Goal: Task Accomplishment & Management: Manage account settings

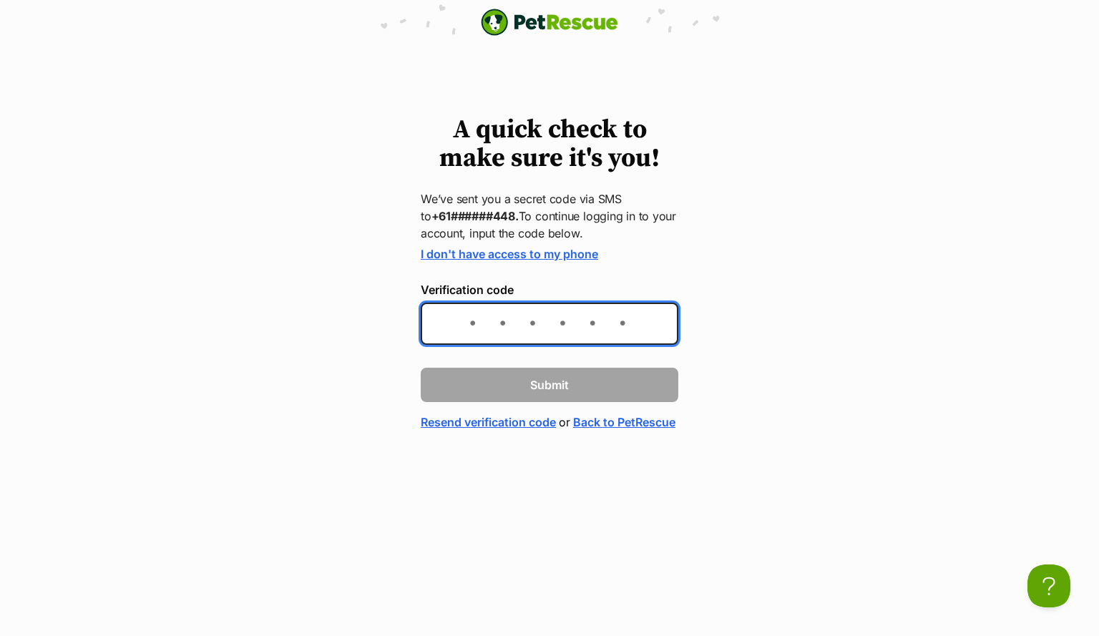
click at [584, 322] on input "Verification code" at bounding box center [550, 324] width 258 height 42
type input "421295"
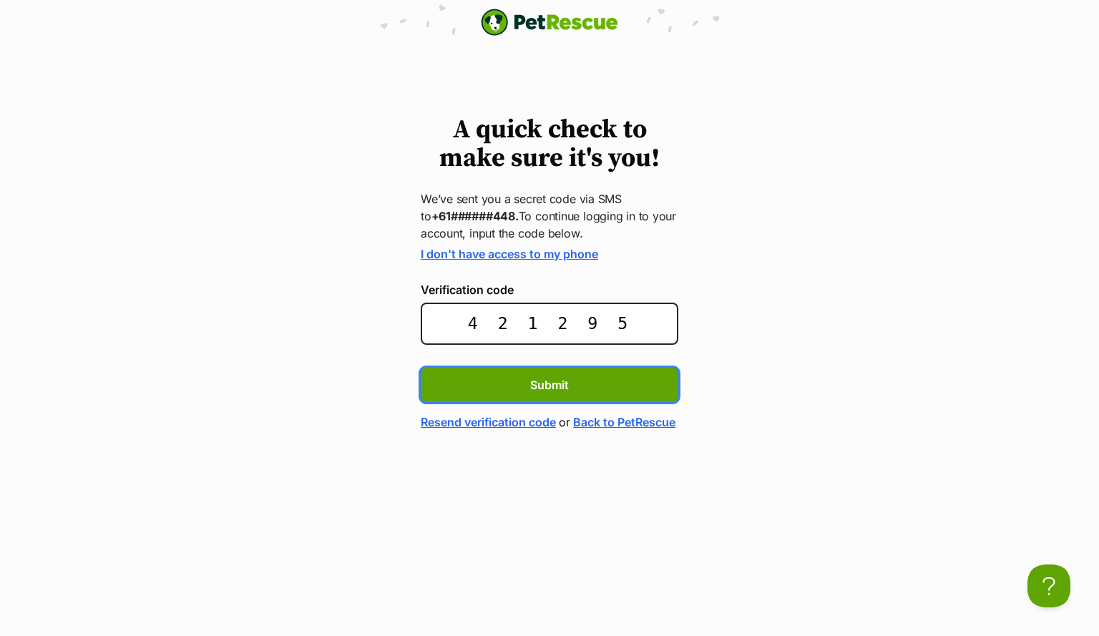
click at [421, 368] on button "Submit" at bounding box center [550, 385] width 258 height 34
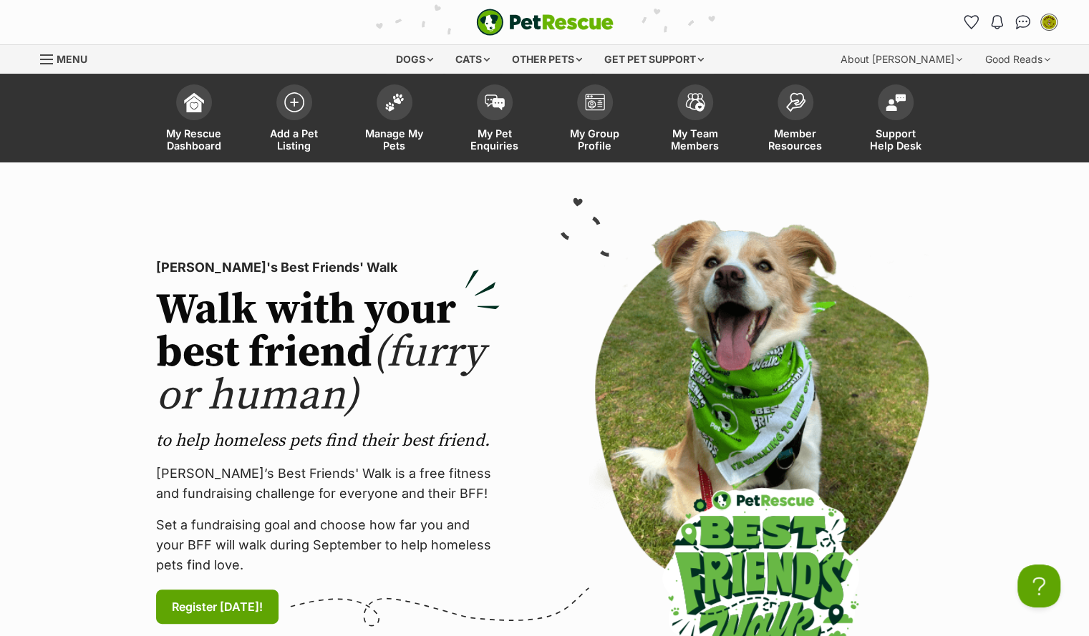
click at [595, 311] on img at bounding box center [761, 442] width 344 height 445
click at [401, 142] on span "Manage My Pets" at bounding box center [394, 139] width 64 height 24
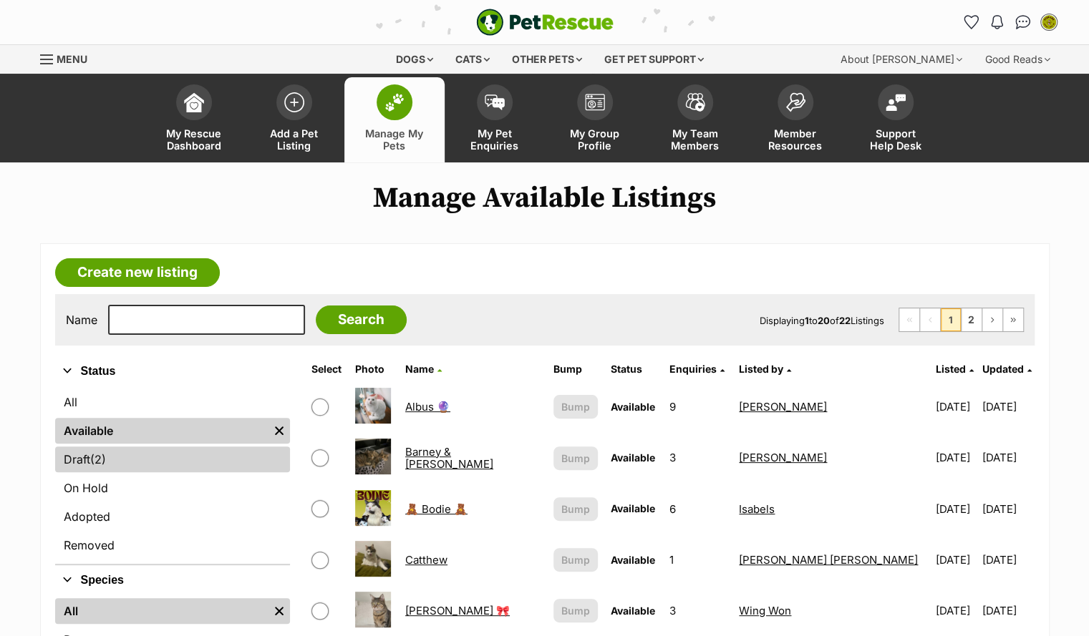
click at [148, 447] on link "Draft (2) Items" at bounding box center [172, 460] width 235 height 26
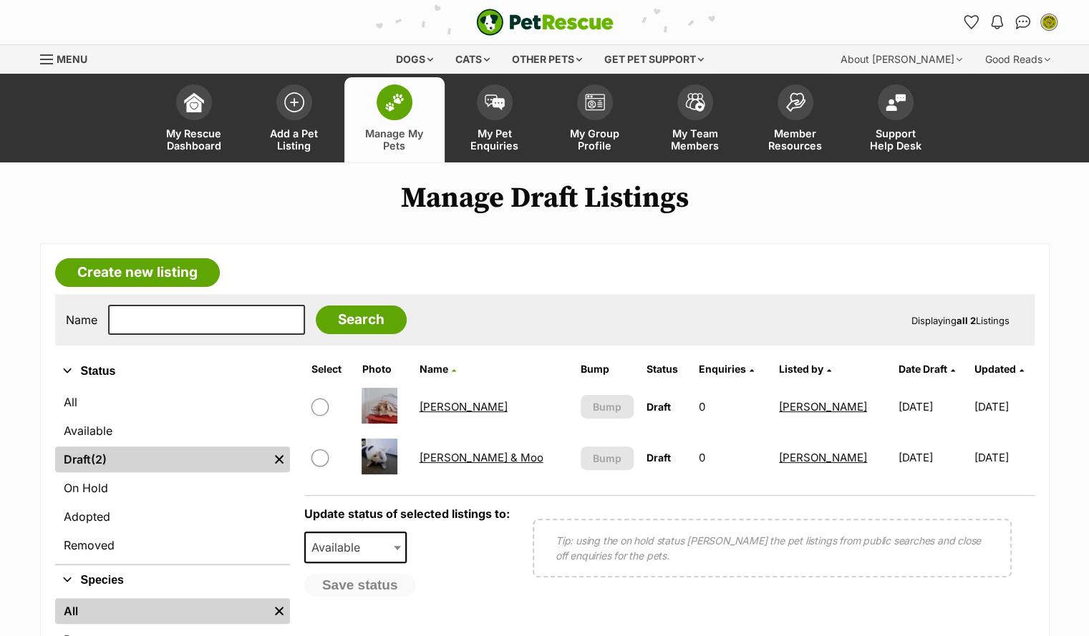
click at [452, 409] on link "[PERSON_NAME]" at bounding box center [463, 407] width 88 height 14
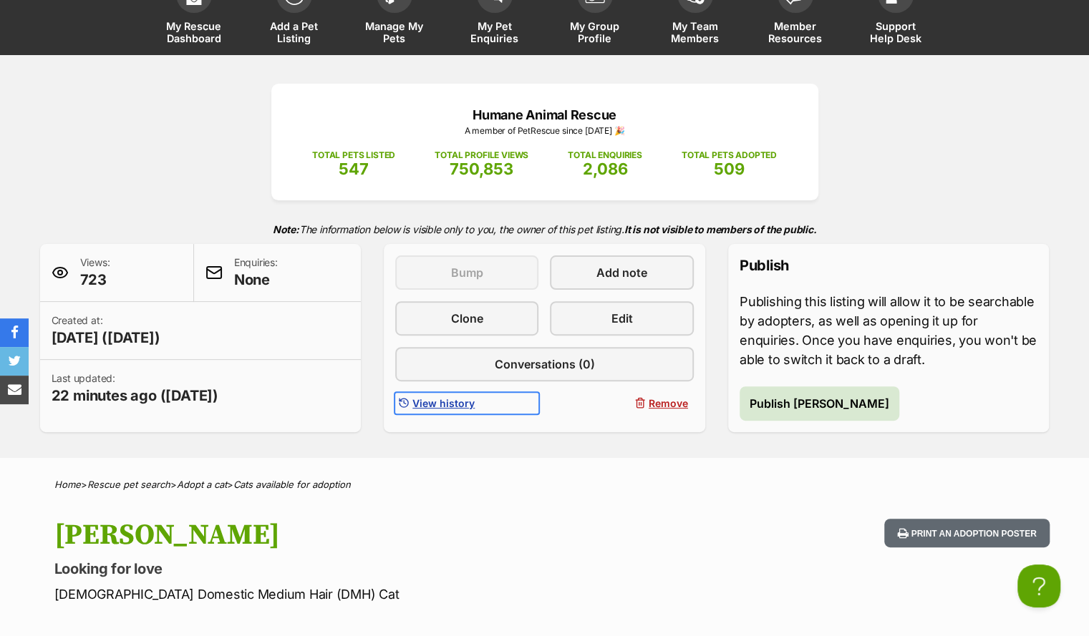
click at [429, 404] on span "View history" at bounding box center [443, 403] width 62 height 15
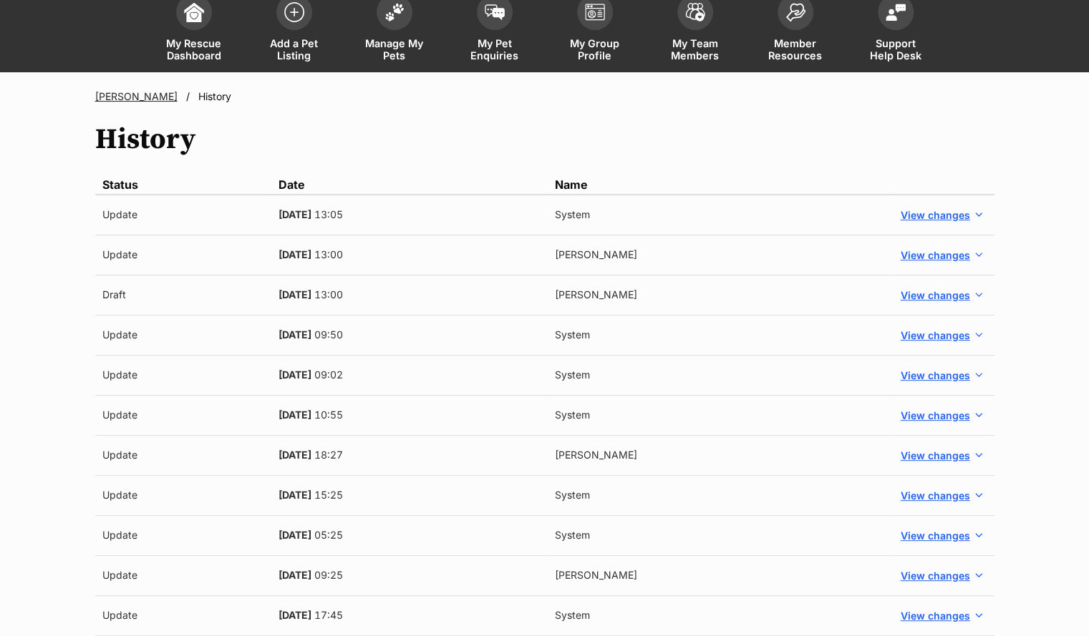
scroll to position [93, 0]
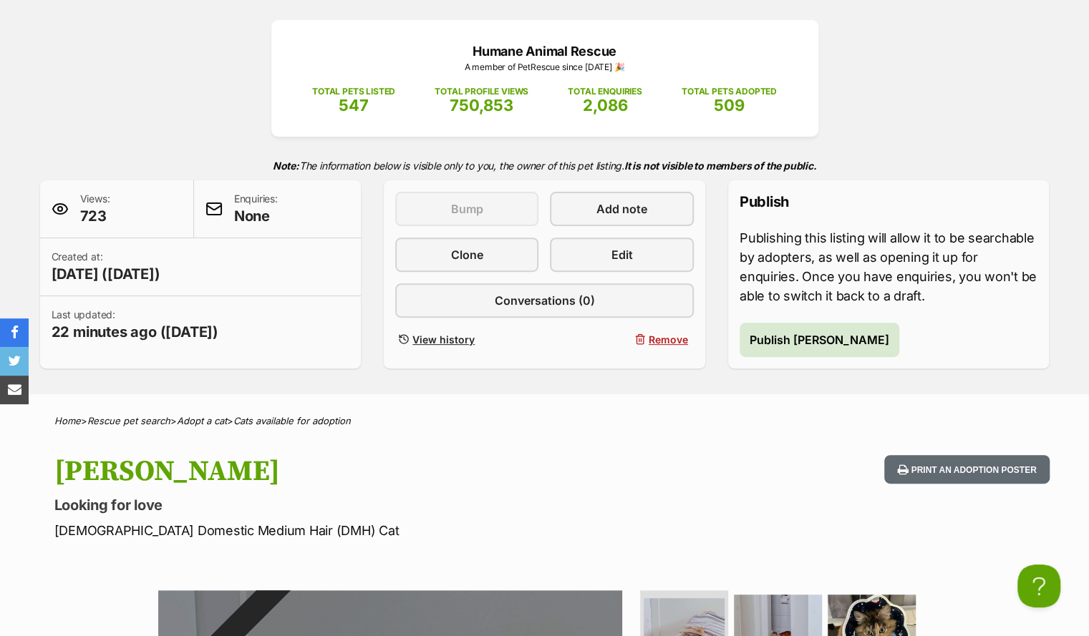
scroll to position [274, 0]
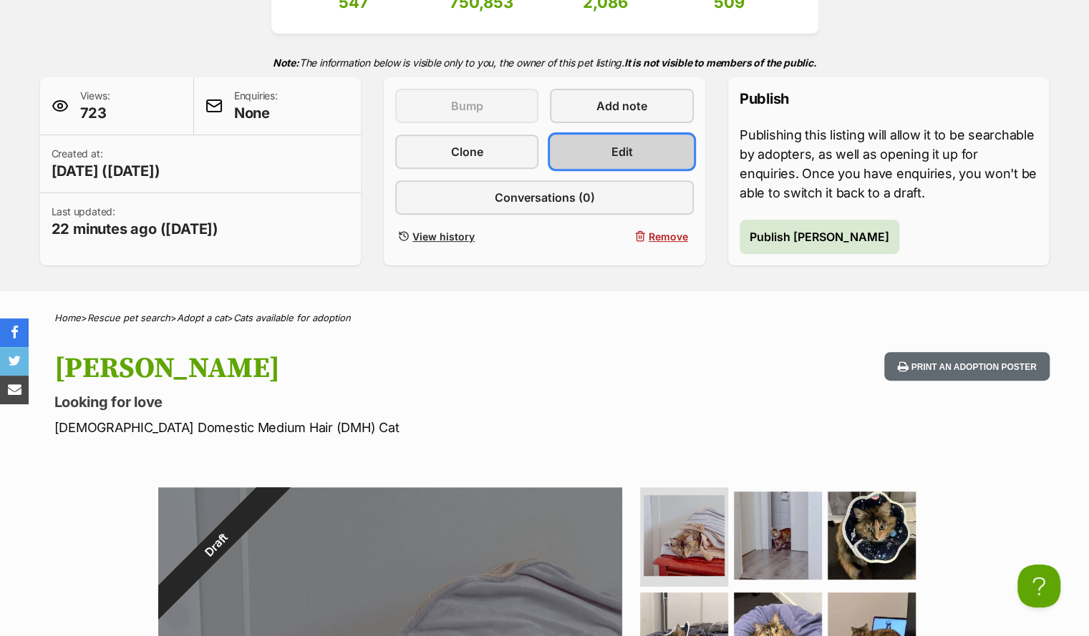
click at [613, 149] on span "Edit" at bounding box center [621, 151] width 21 height 17
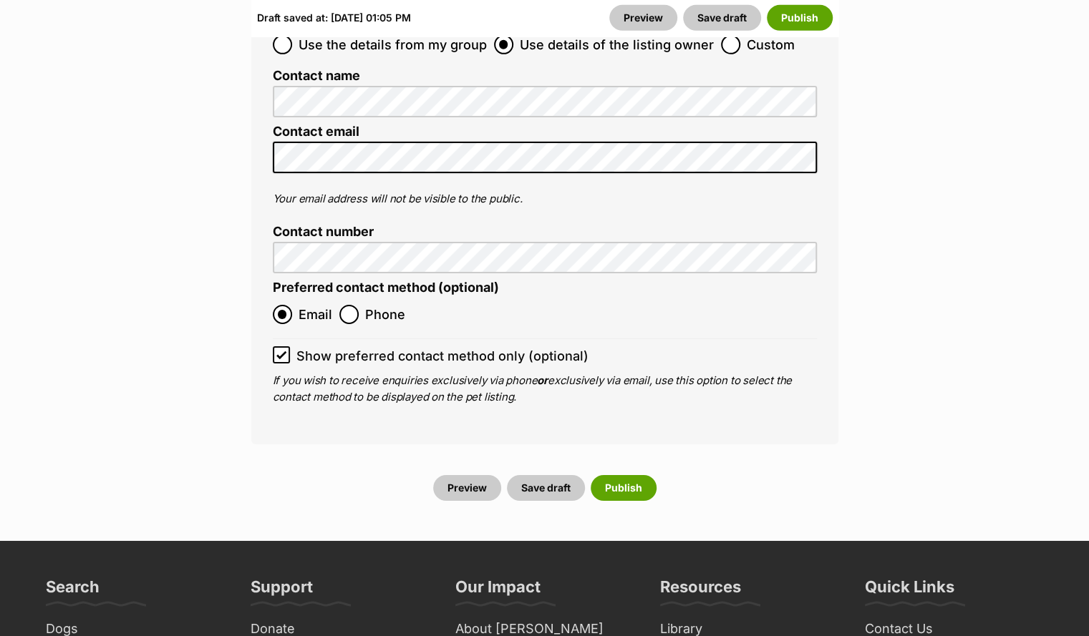
scroll to position [6051, 0]
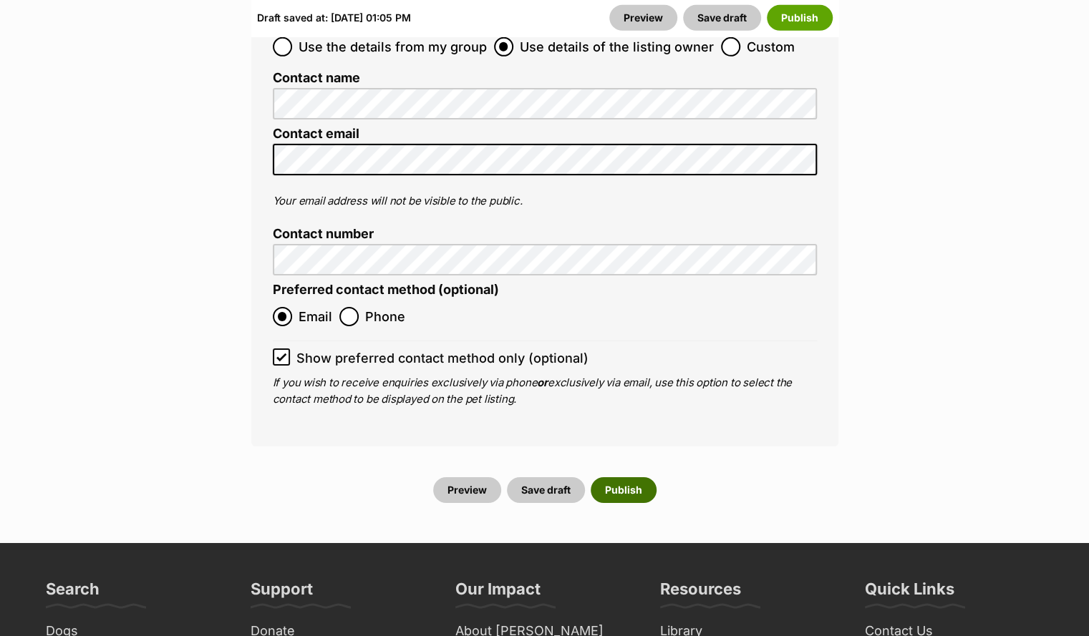
click at [611, 477] on button "Publish" at bounding box center [623, 490] width 66 height 26
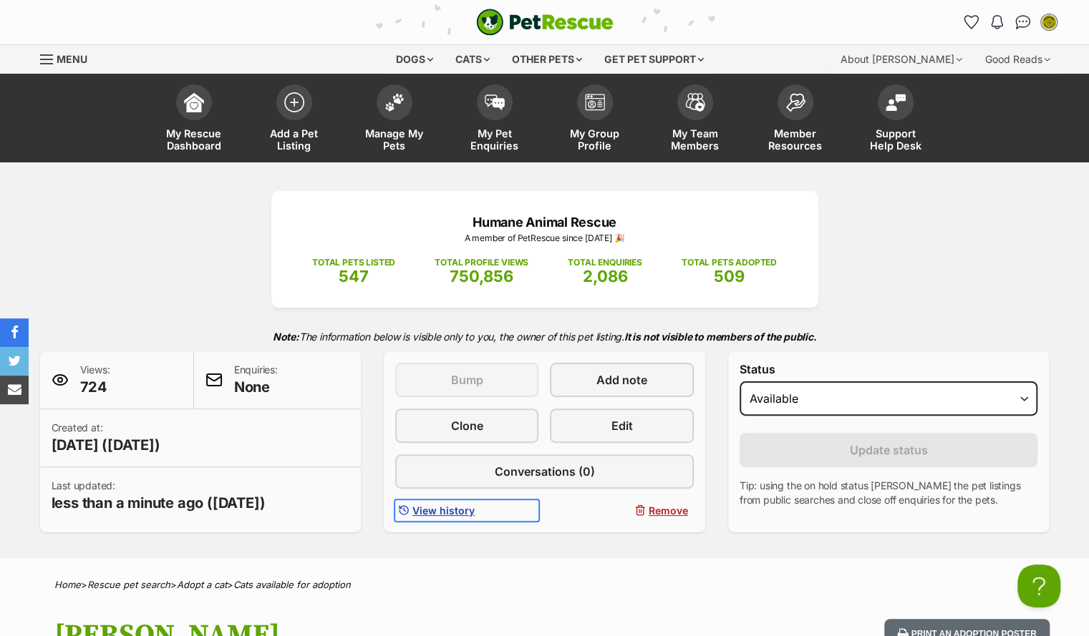
click at [465, 515] on span "View history" at bounding box center [443, 510] width 62 height 15
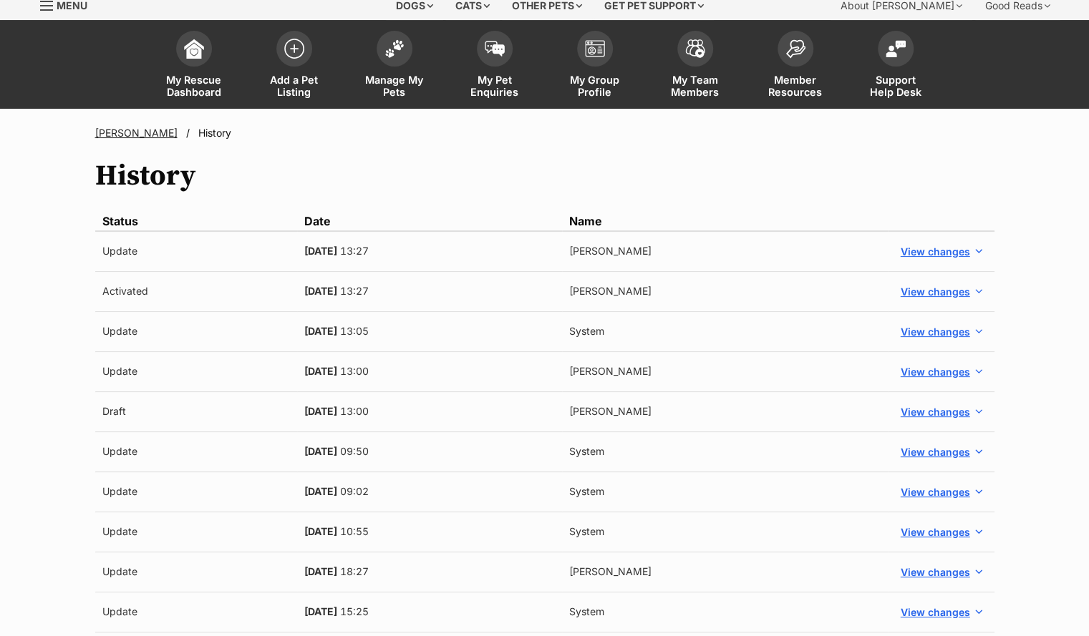
scroll to position [54, 0]
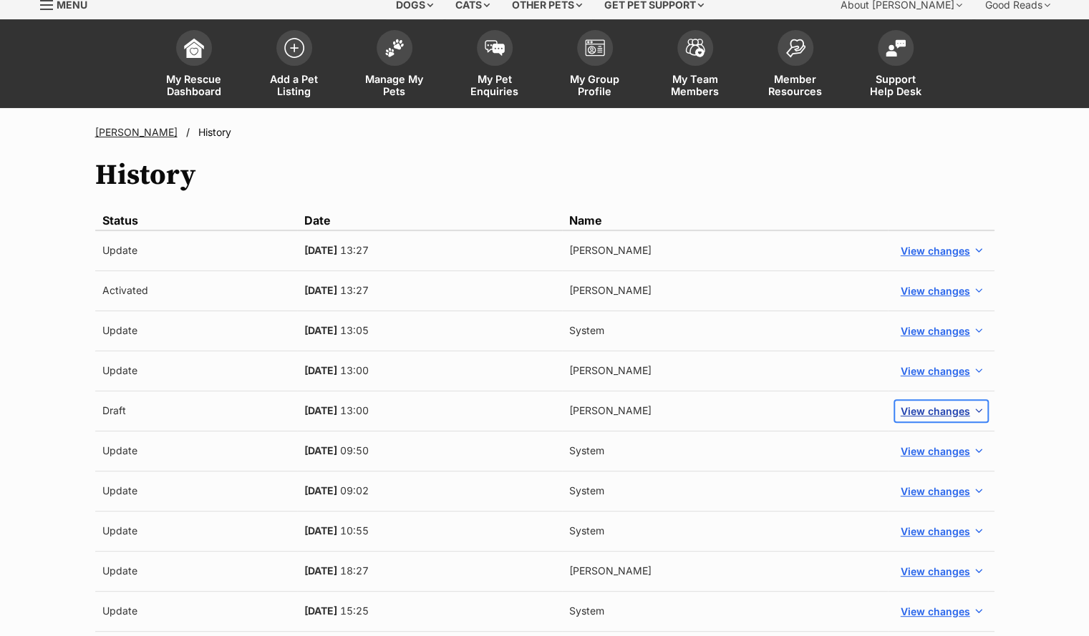
click at [965, 419] on button "View changes" at bounding box center [941, 411] width 92 height 21
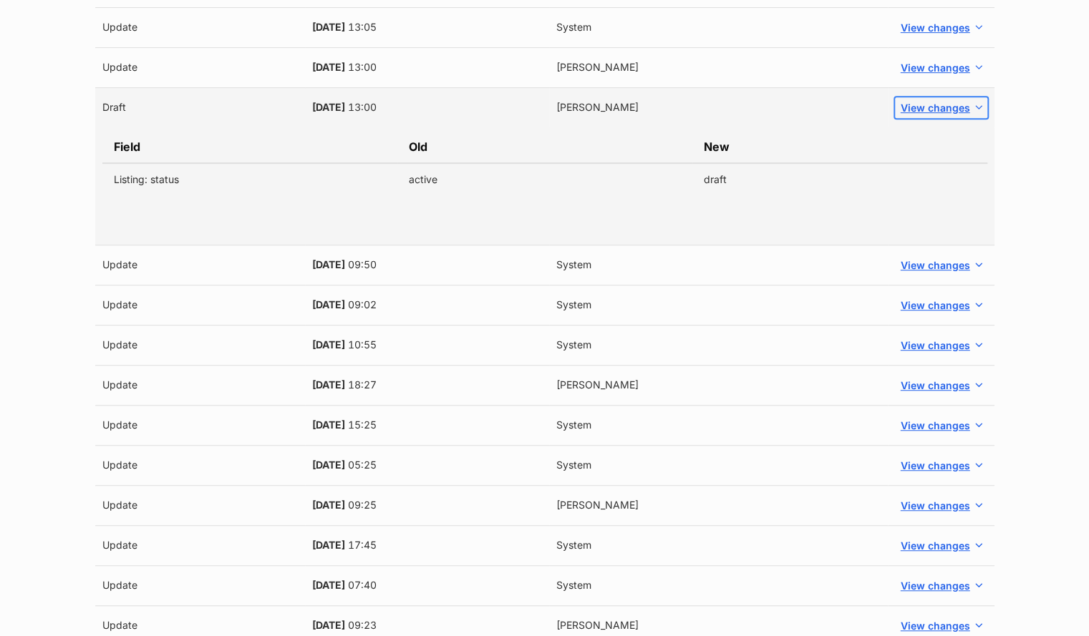
scroll to position [357, 0]
click at [943, 103] on span "View changes" at bounding box center [934, 108] width 69 height 15
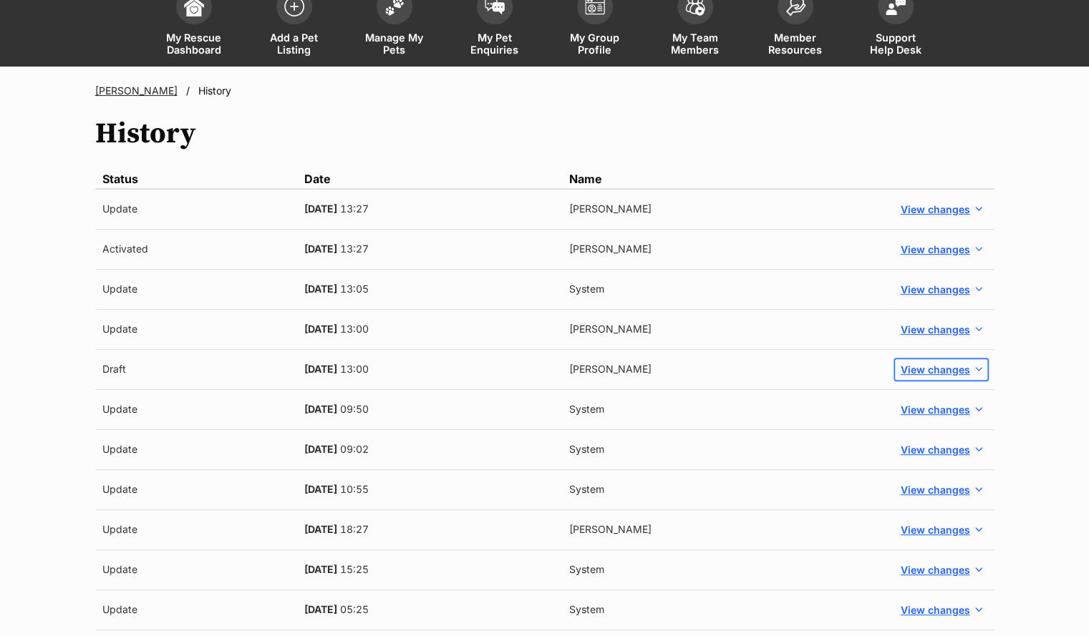
scroll to position [97, 0]
click at [969, 369] on button "View changes" at bounding box center [941, 369] width 92 height 21
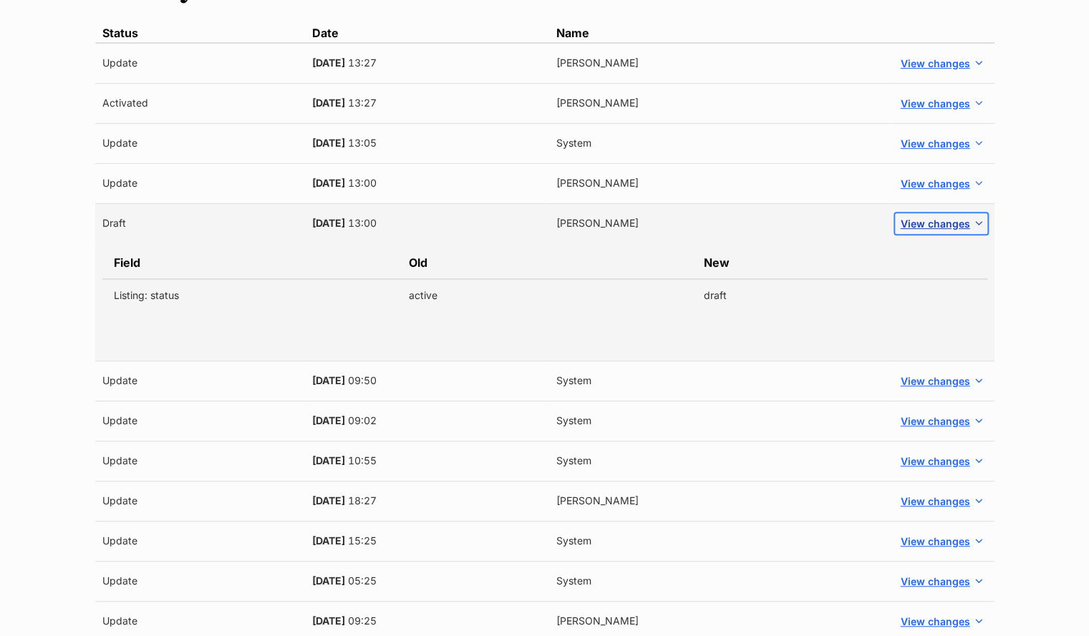
scroll to position [246, 0]
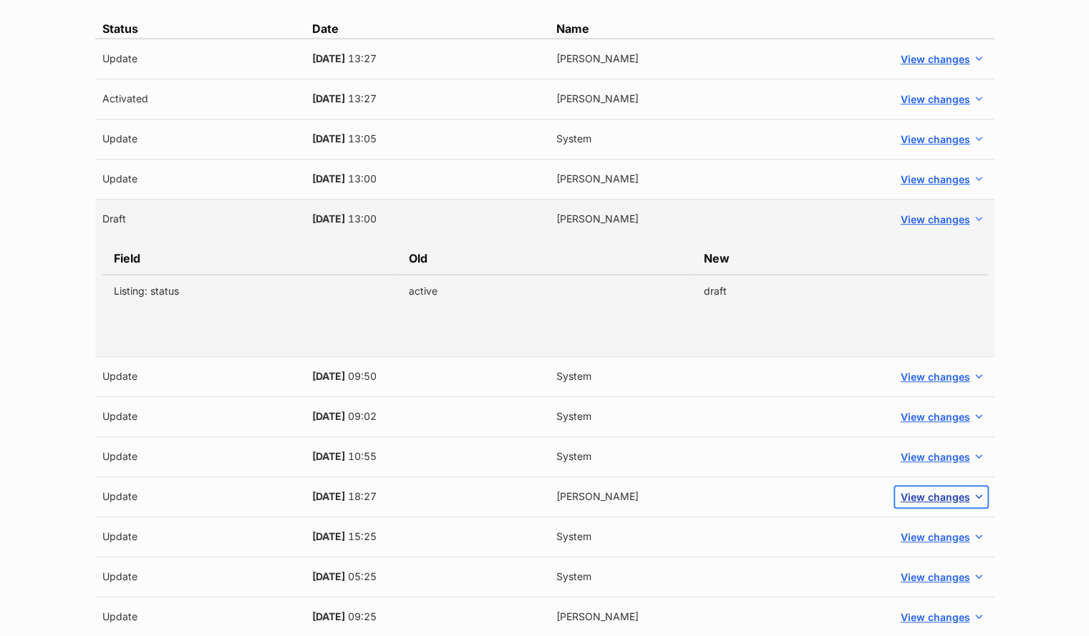
click at [978, 495] on span "button" at bounding box center [978, 496] width 11 height 11
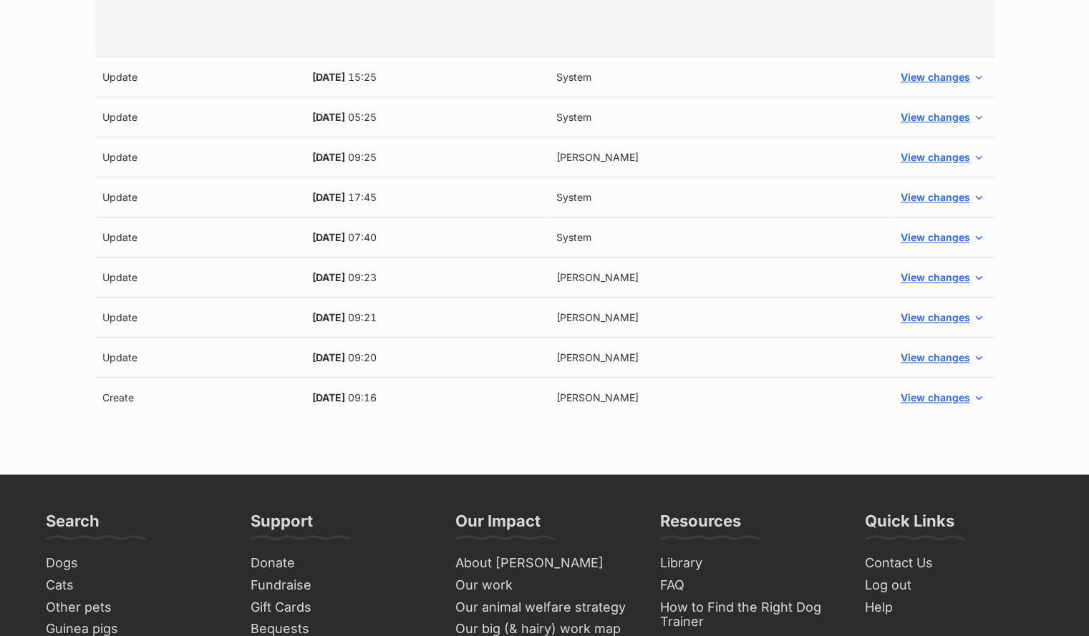
scroll to position [1131, 0]
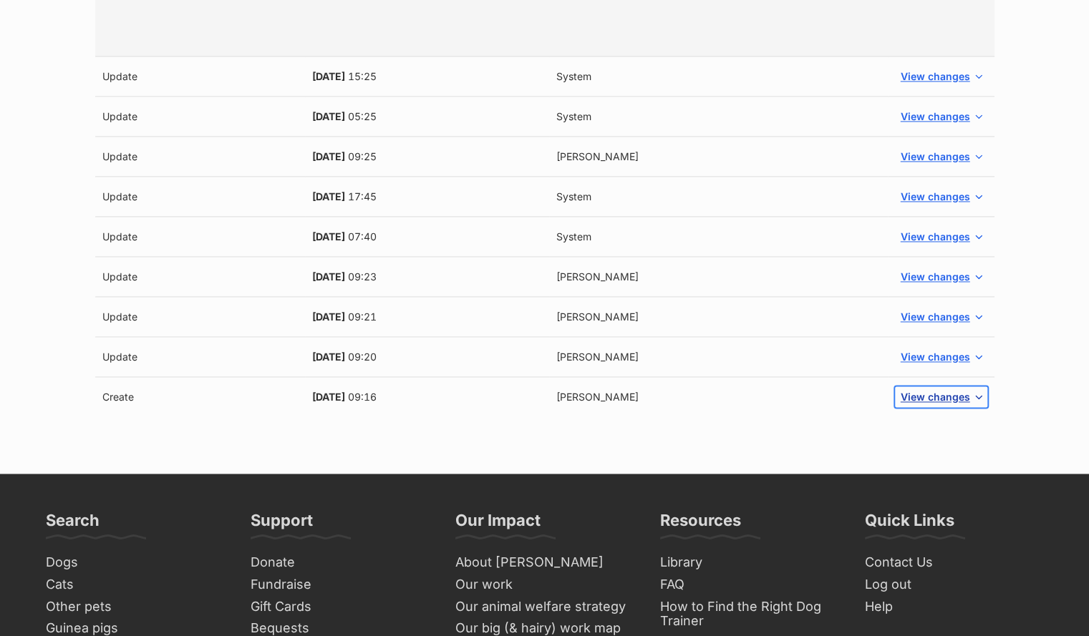
click at [978, 399] on span "button" at bounding box center [978, 396] width 11 height 11
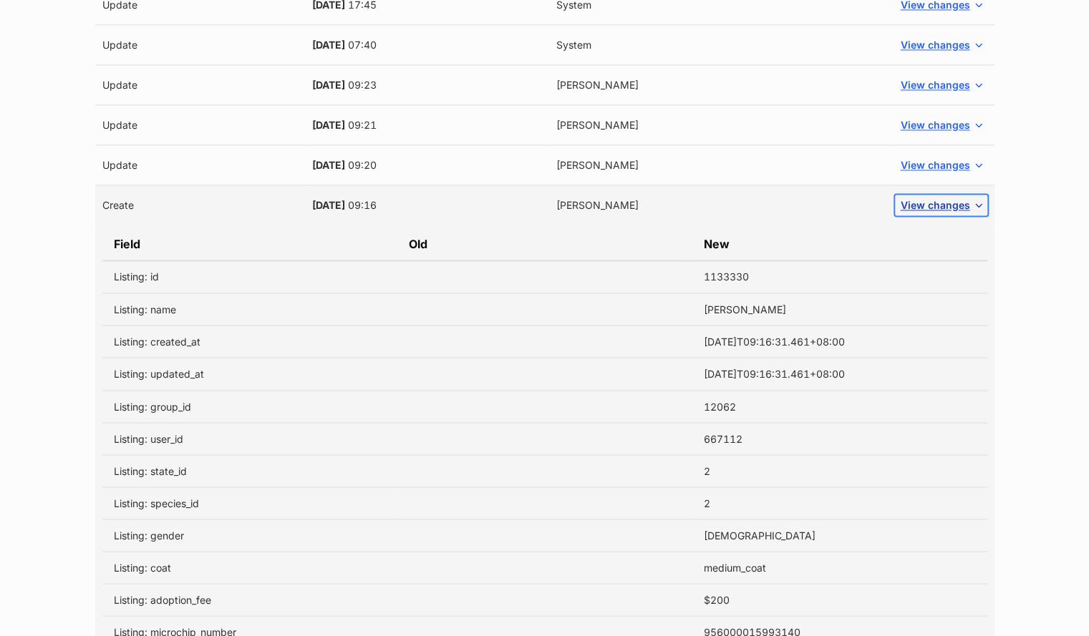
scroll to position [1147, 0]
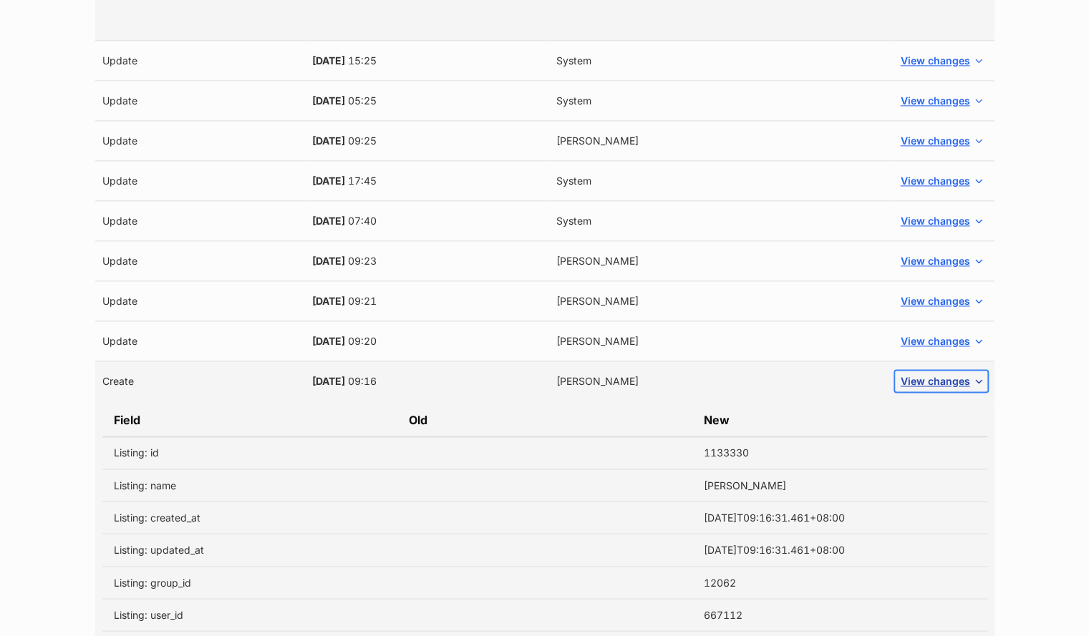
click at [974, 384] on span "button" at bounding box center [978, 381] width 11 height 11
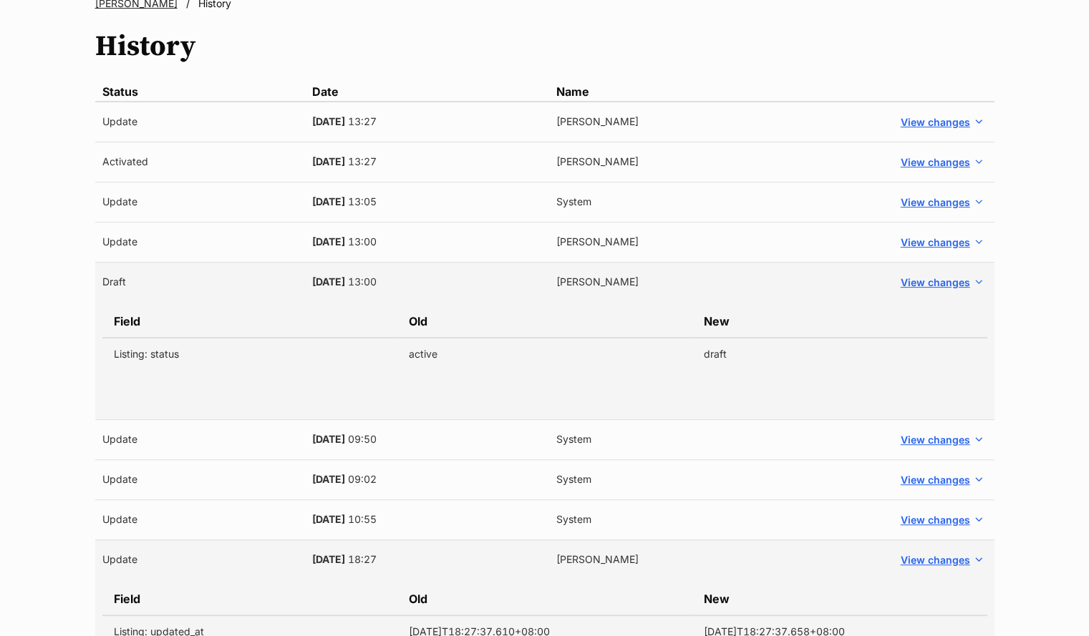
scroll to position [0, 0]
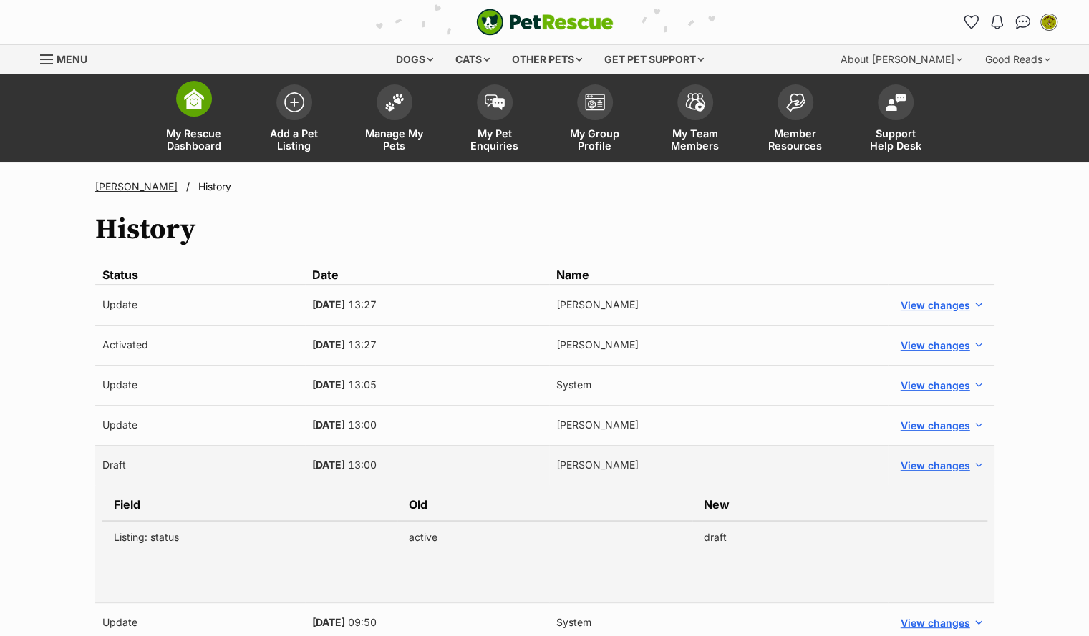
click at [186, 148] on span "My Rescue Dashboard" at bounding box center [194, 139] width 64 height 24
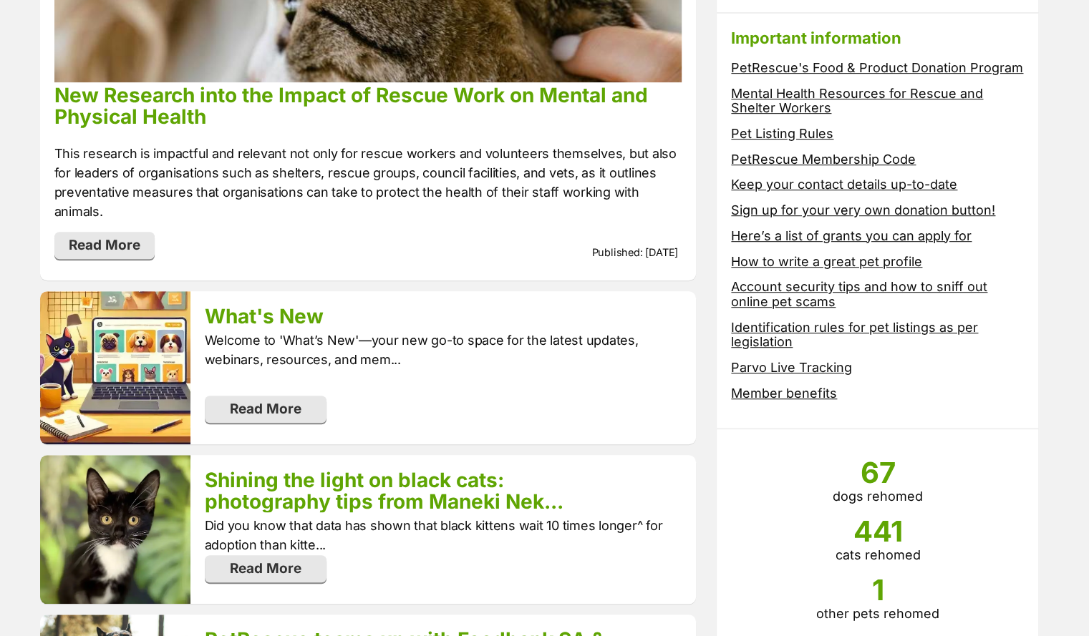
scroll to position [398, 0]
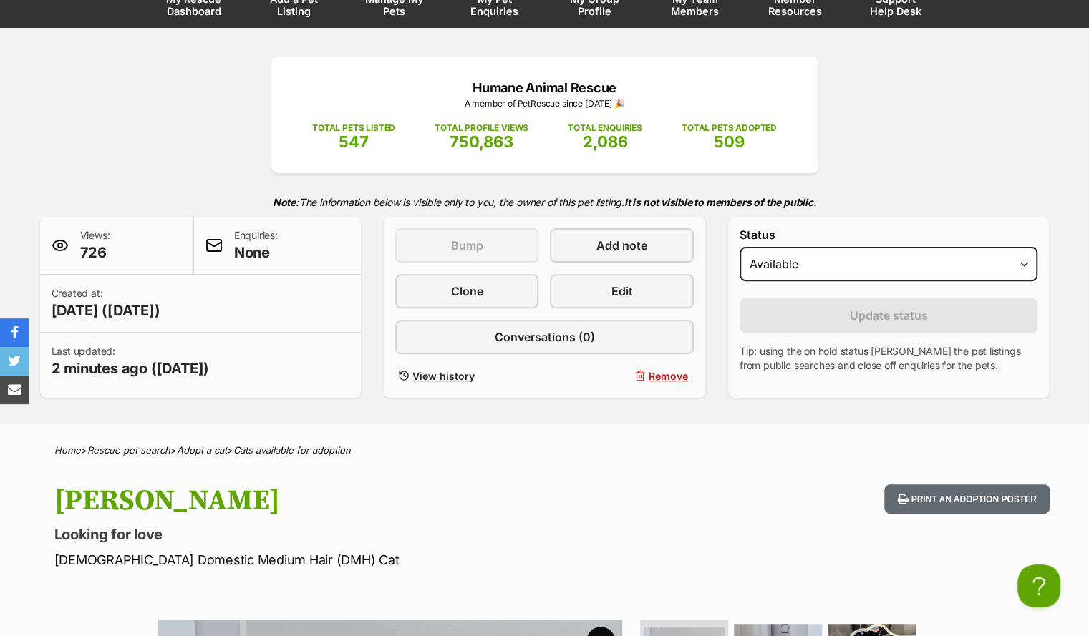
scroll to position [79, 0]
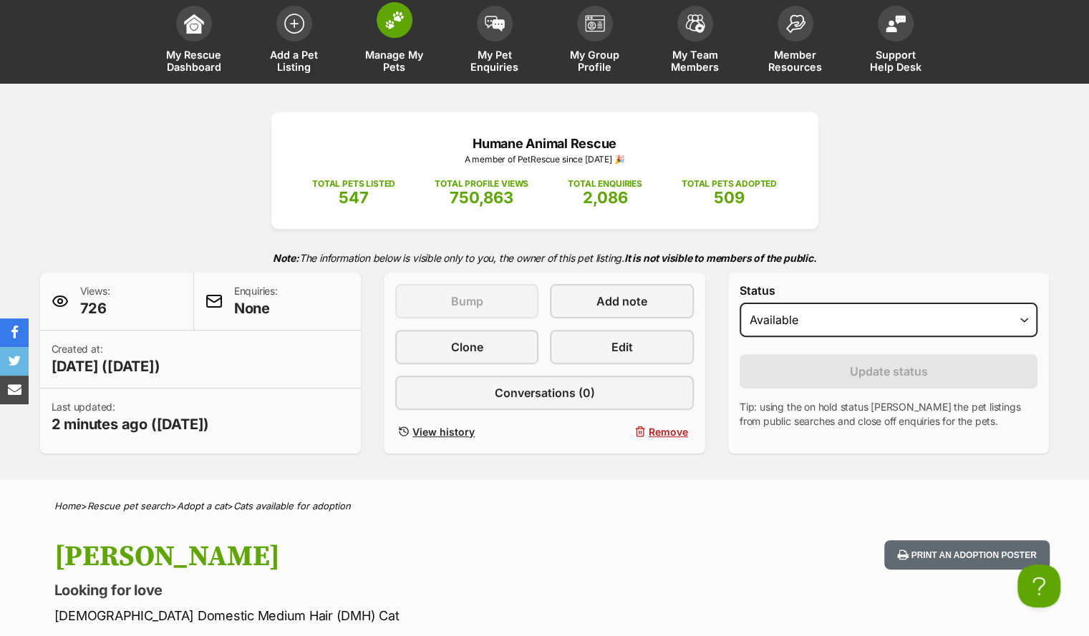
click at [384, 54] on span "Manage My Pets" at bounding box center [394, 61] width 64 height 24
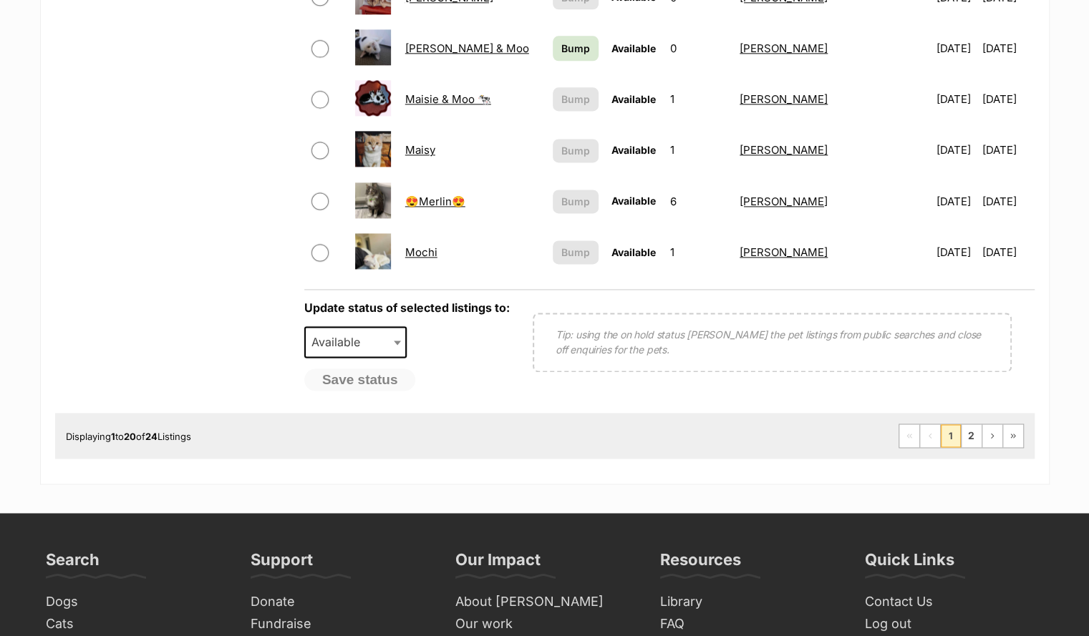
scroll to position [1082, 0]
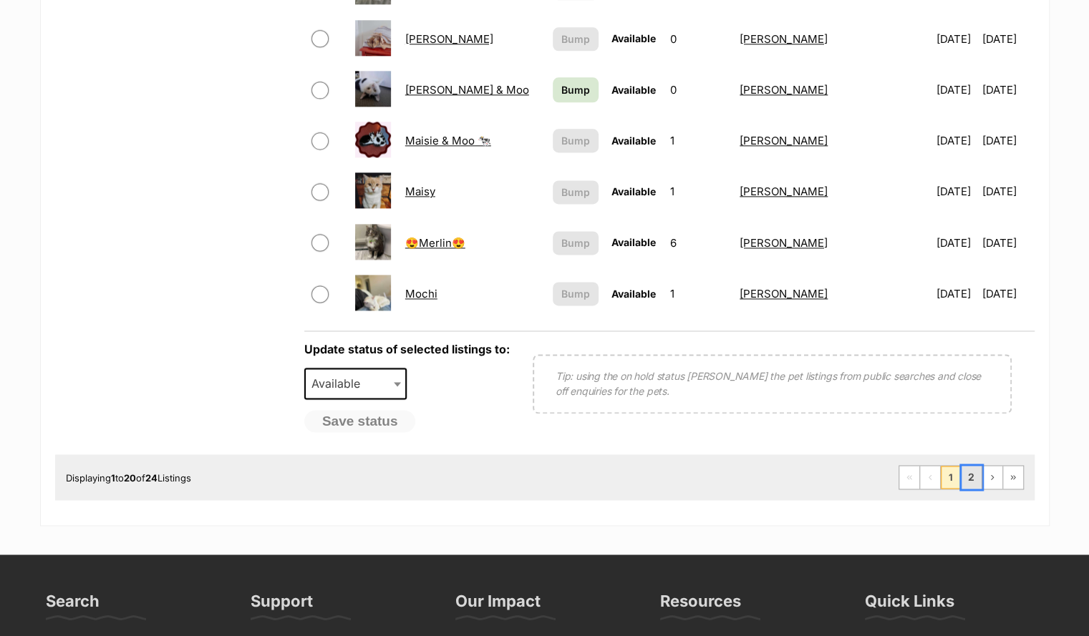
click at [965, 480] on link "2" at bounding box center [971, 477] width 20 height 23
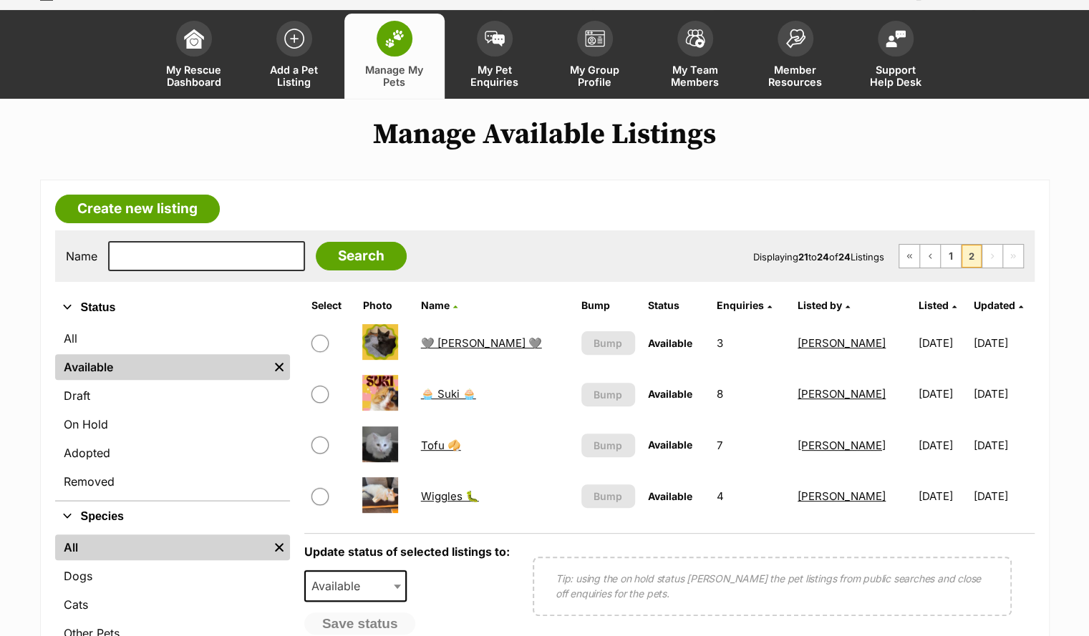
scroll to position [66, 0]
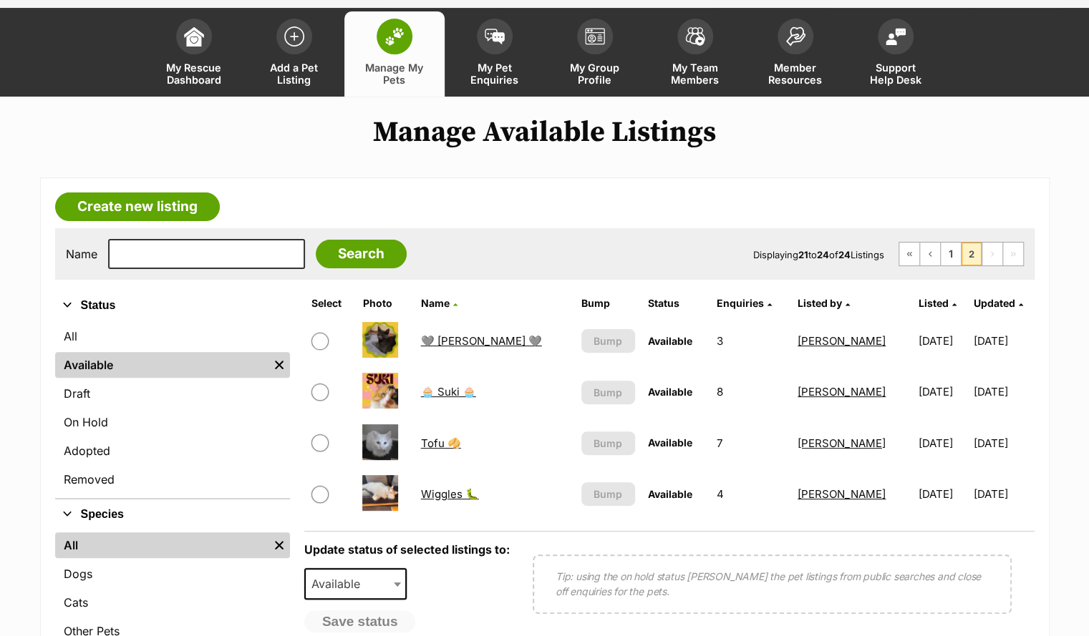
click at [464, 499] on link "Wiggles 🐛" at bounding box center [450, 494] width 58 height 14
